Goal: Use online tool/utility

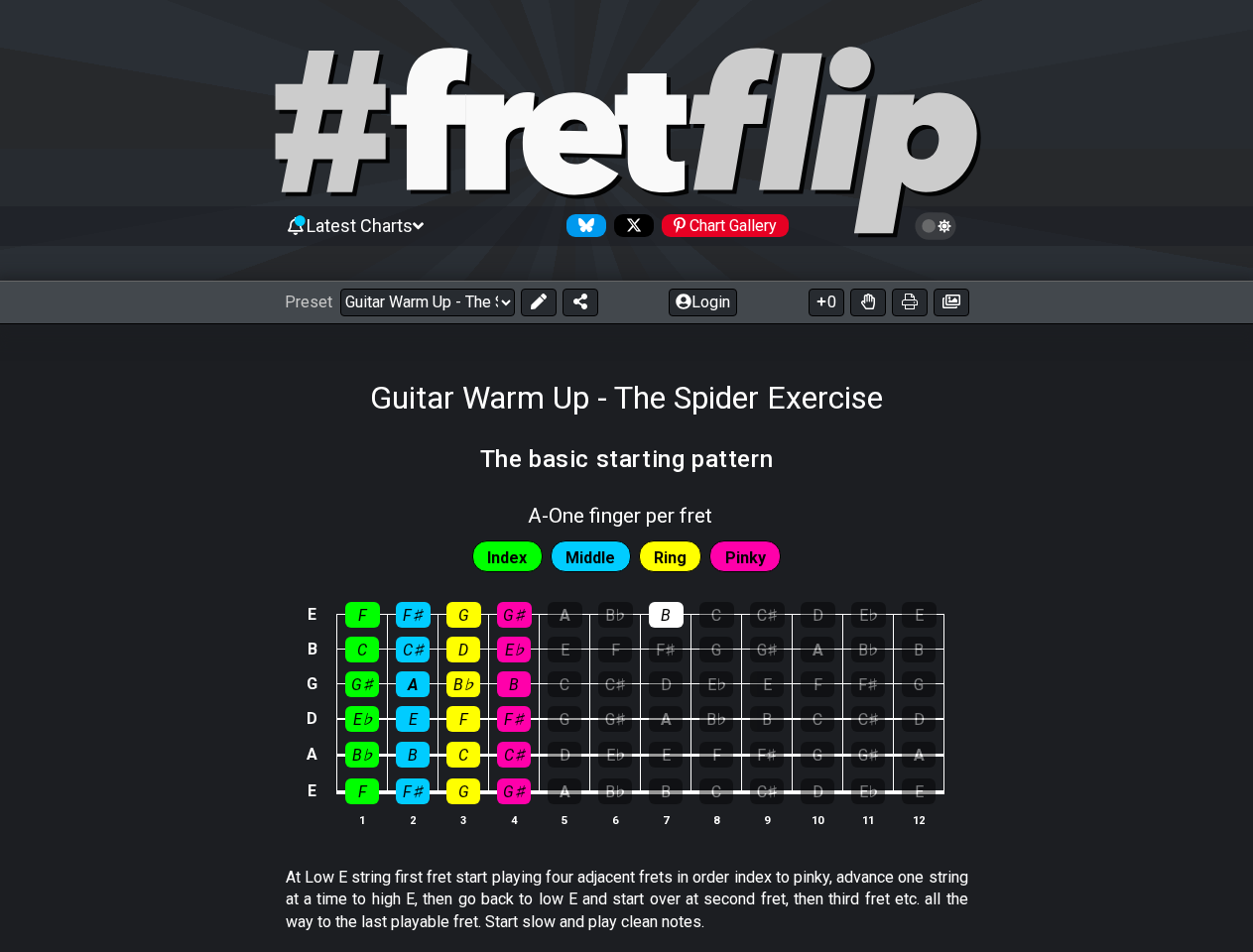
click at [626, 145] on icon at bounding box center [626, 143] width 714 height 199
select select "/welcome"
select select "C"
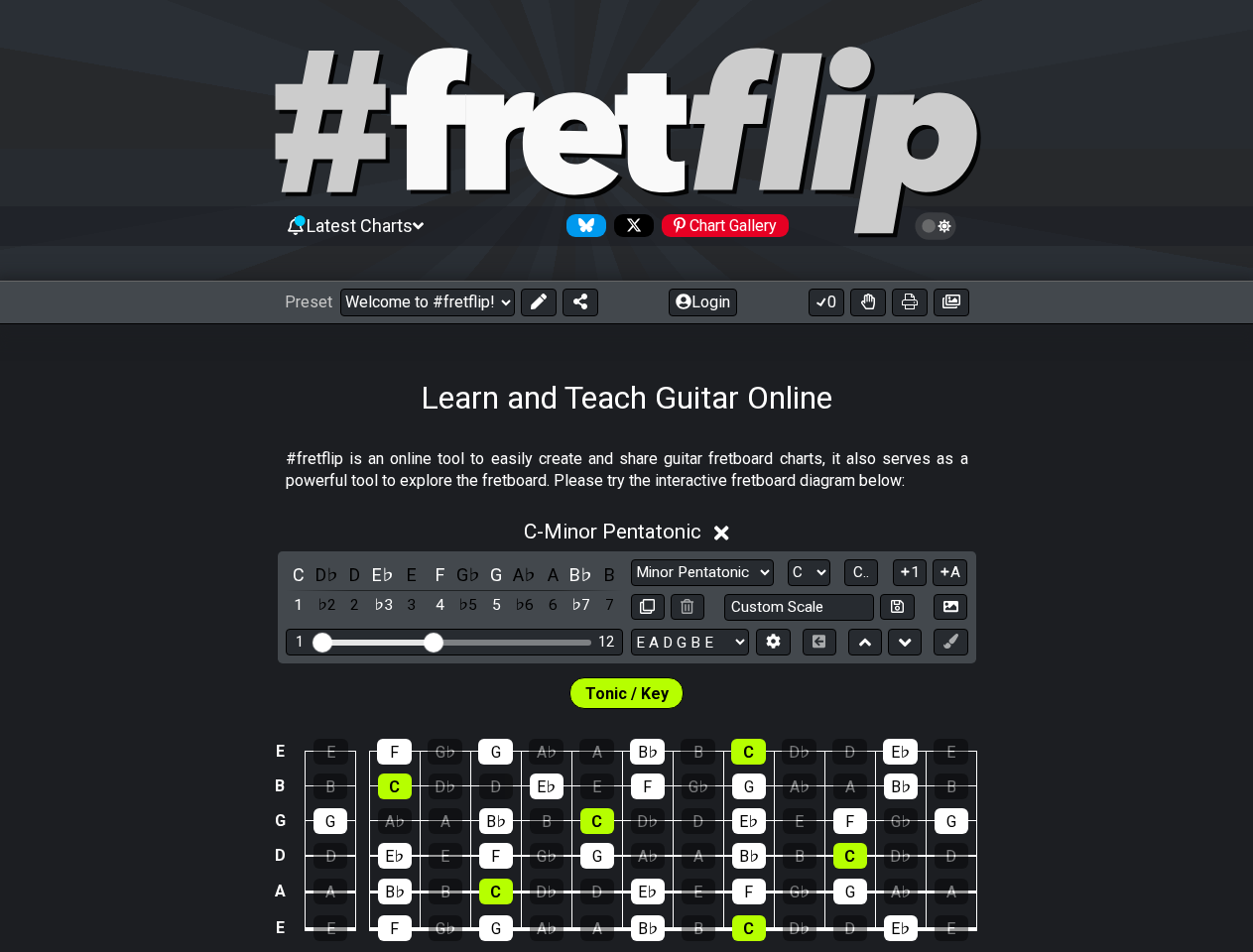
click at [359, 225] on span "Latest Charts" at bounding box center [360, 226] width 106 height 21
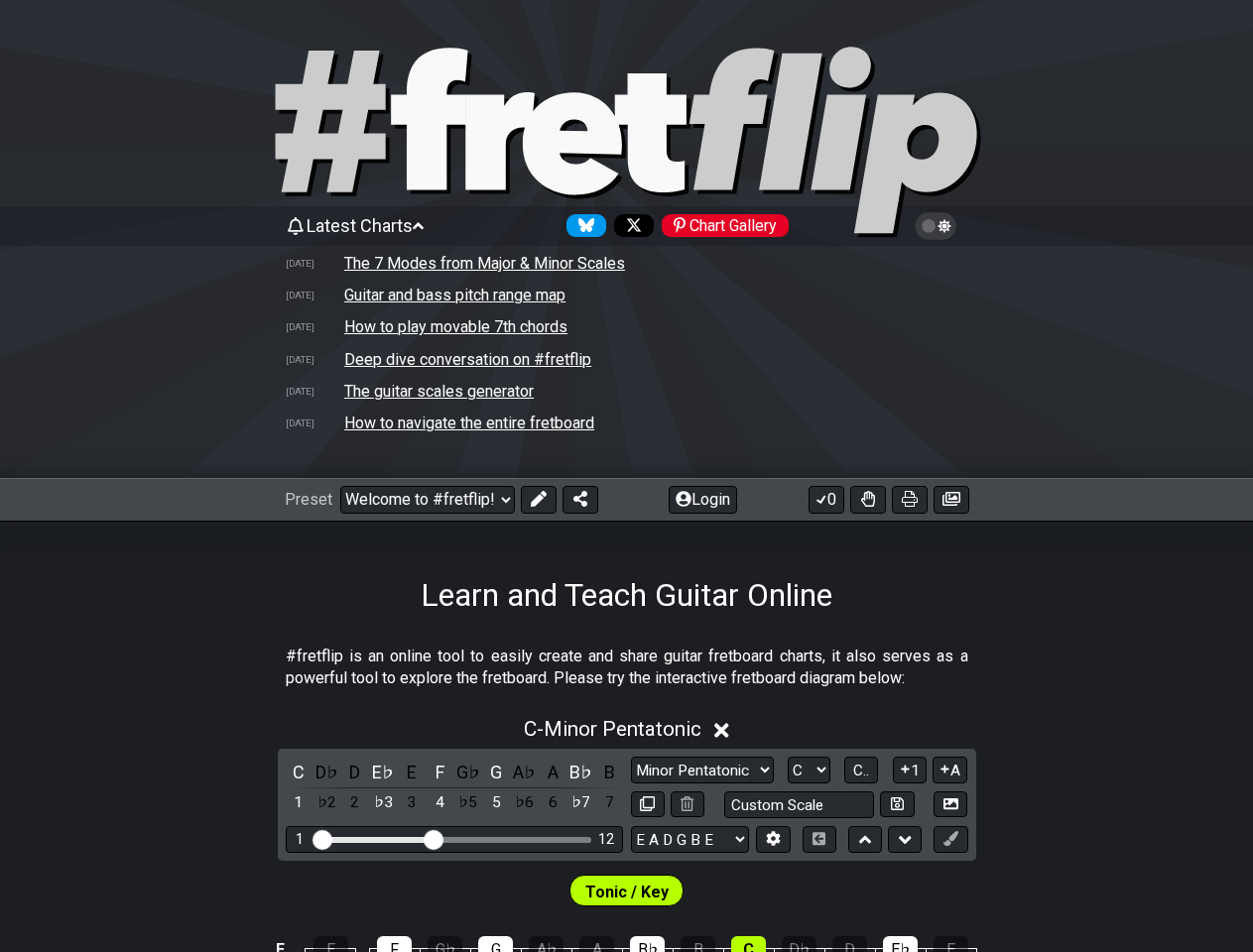
click at [935, 226] on icon at bounding box center [936, 227] width 18 height 18
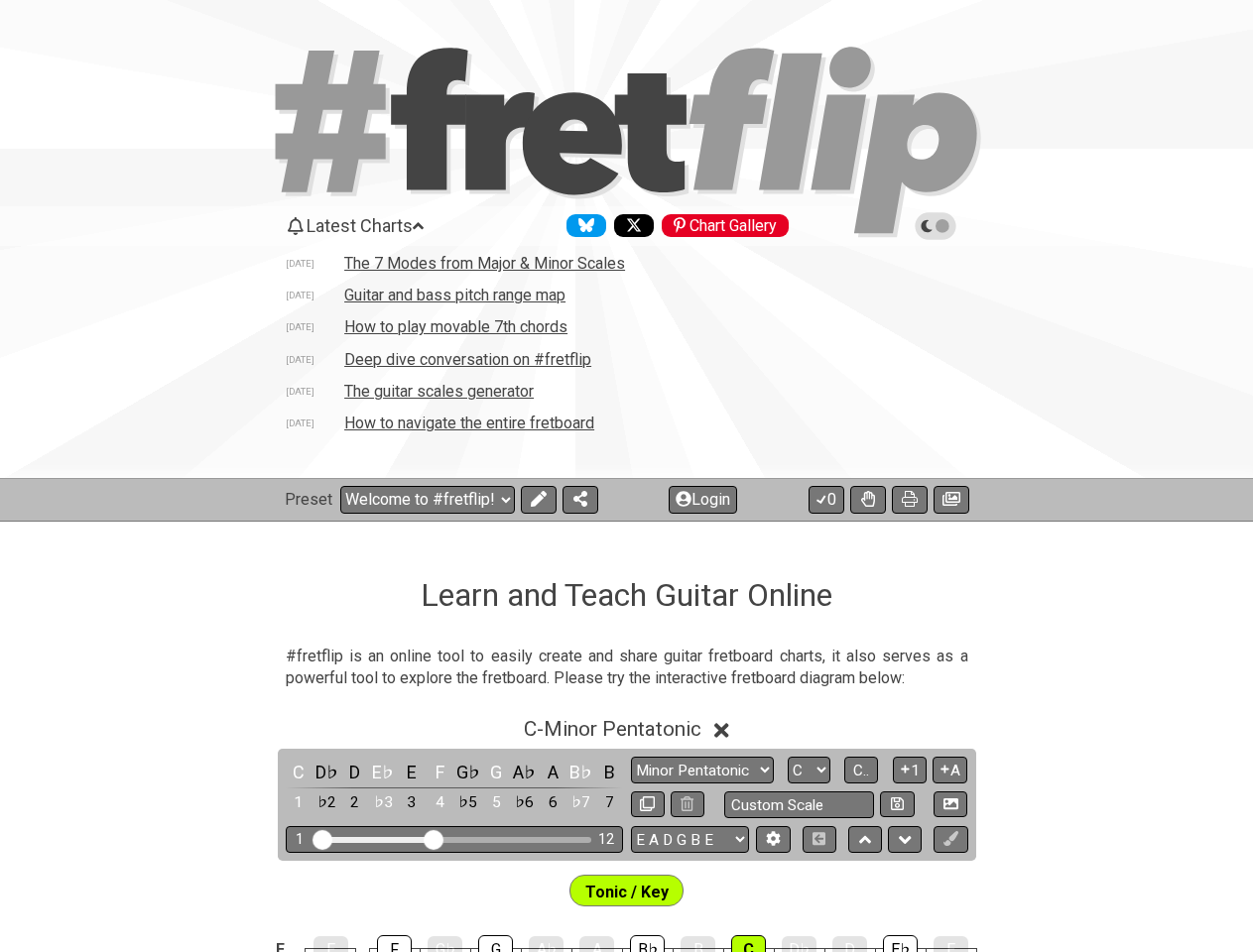
click at [538, 303] on td "Guitar and bass pitch range map" at bounding box center [455, 295] width 223 height 21
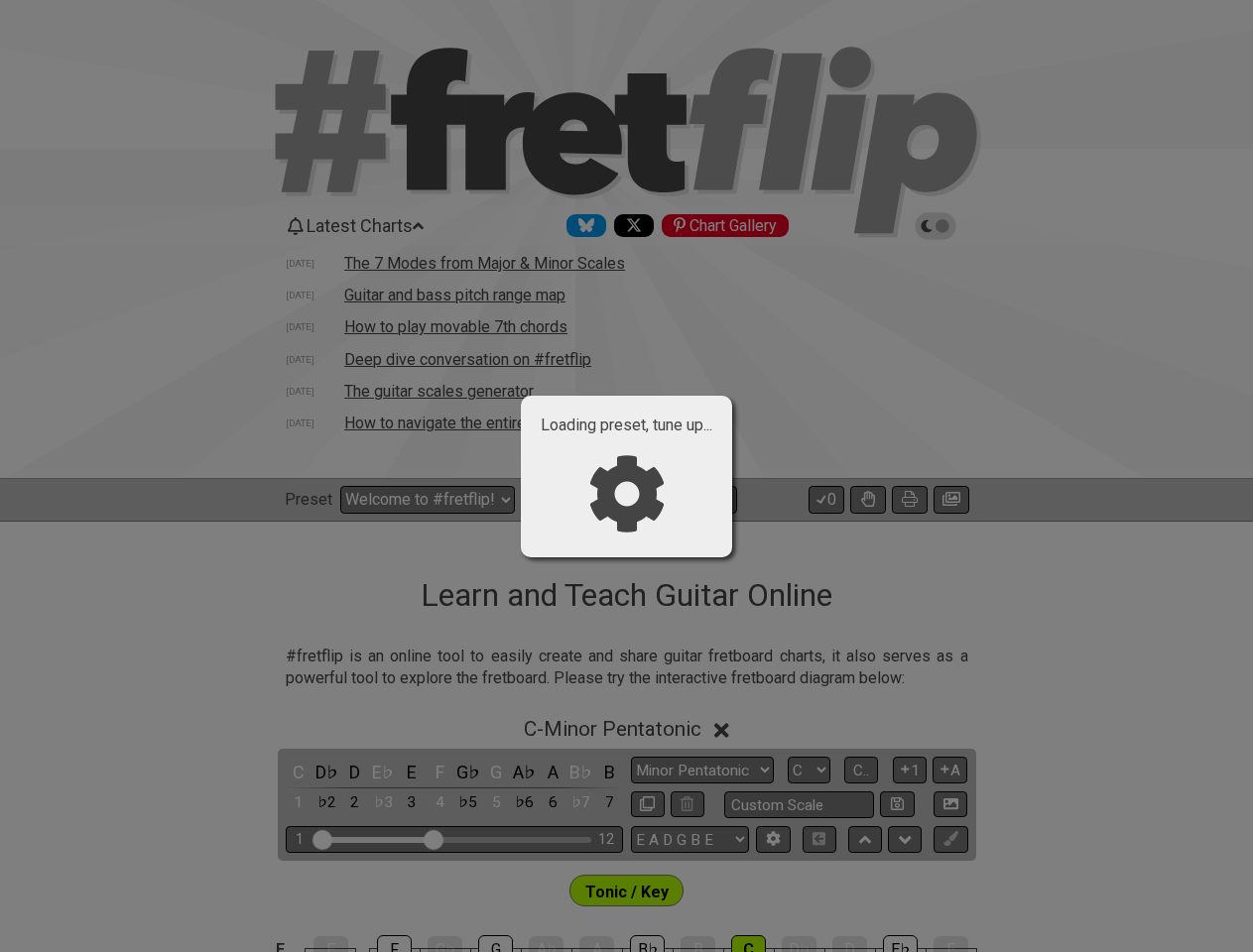
click at [580, 303] on div "Loading preset, tune up..." at bounding box center [626, 476] width 1253 height 952
click at [702, 303] on div "Loading preset, tune up..." at bounding box center [626, 476] width 1253 height 952
click at [825, 303] on div "Loading preset, tune up..." at bounding box center [626, 476] width 1253 height 952
click at [867, 303] on div "Loading preset, tune up..." at bounding box center [626, 476] width 1253 height 952
click at [909, 303] on div "Loading preset, tune up..." at bounding box center [626, 476] width 1253 height 952
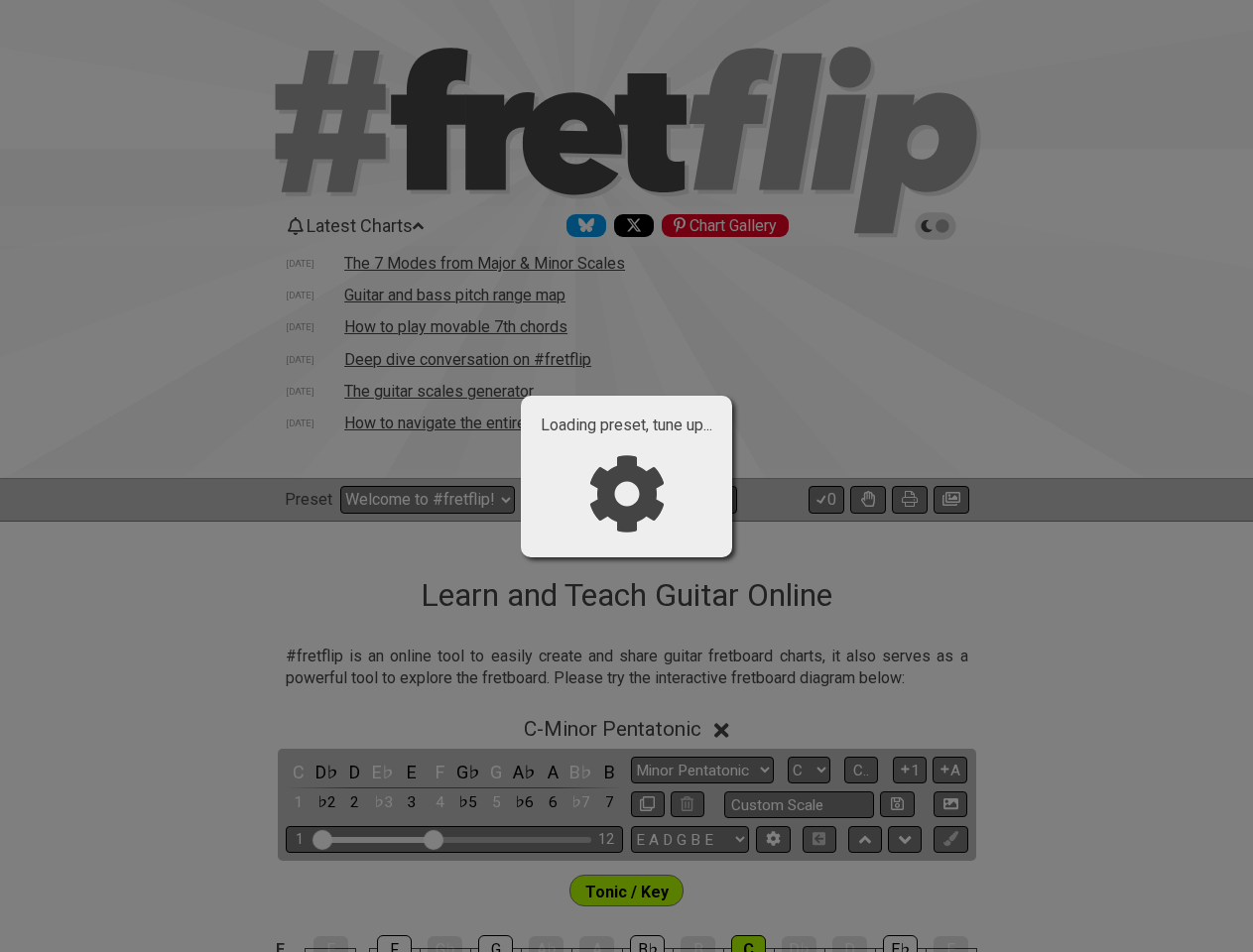
click at [951, 303] on div "Loading preset, tune up..." at bounding box center [626, 476] width 1253 height 952
